Goal: Information Seeking & Learning: Learn about a topic

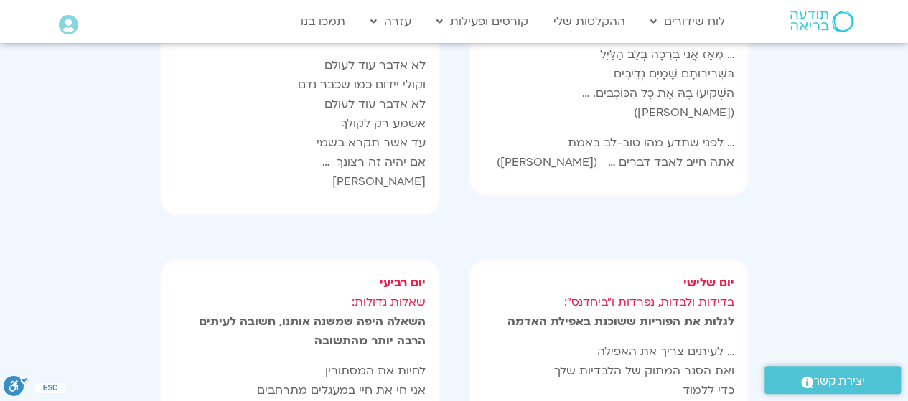
scroll to position [1499, 0]
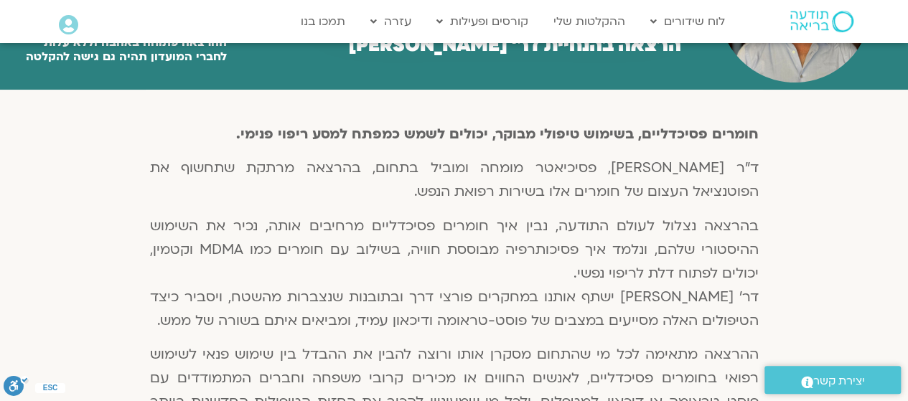
scroll to position [337, 0]
